Goal: Task Accomplishment & Management: Manage account settings

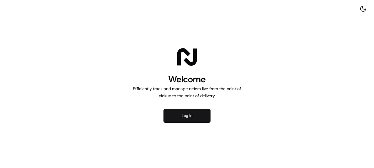
click at [204, 117] on button "Log in" at bounding box center [186, 116] width 47 height 14
click at [191, 113] on button "Log in" at bounding box center [186, 116] width 47 height 14
